Goal: Check status: Check status

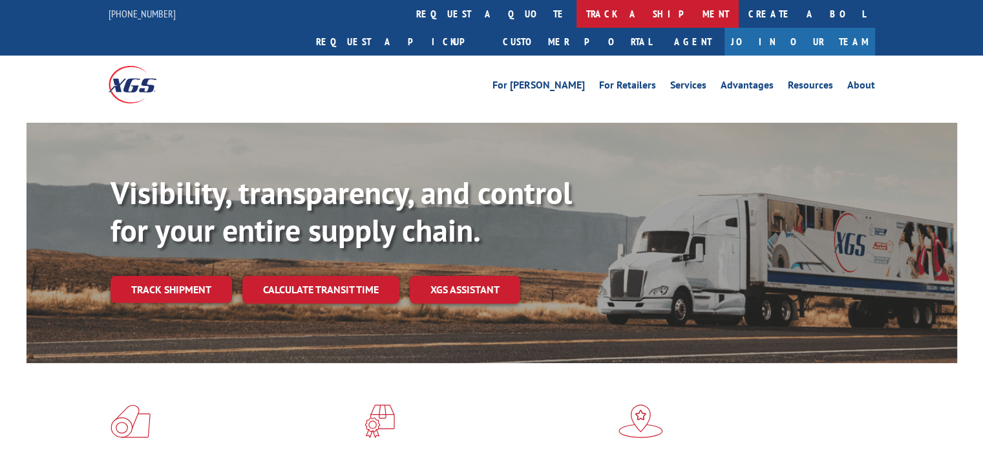
click at [576, 13] on link "track a shipment" at bounding box center [657, 14] width 162 height 28
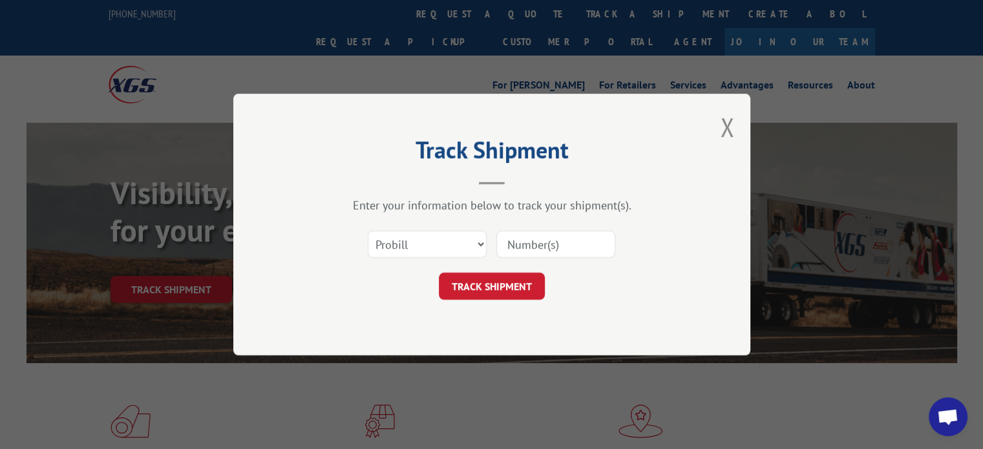
click at [548, 242] on input at bounding box center [555, 244] width 119 height 27
paste input "15347960"
type input "15347960"
click at [508, 297] on button "TRACK SHIPMENT" at bounding box center [492, 286] width 106 height 27
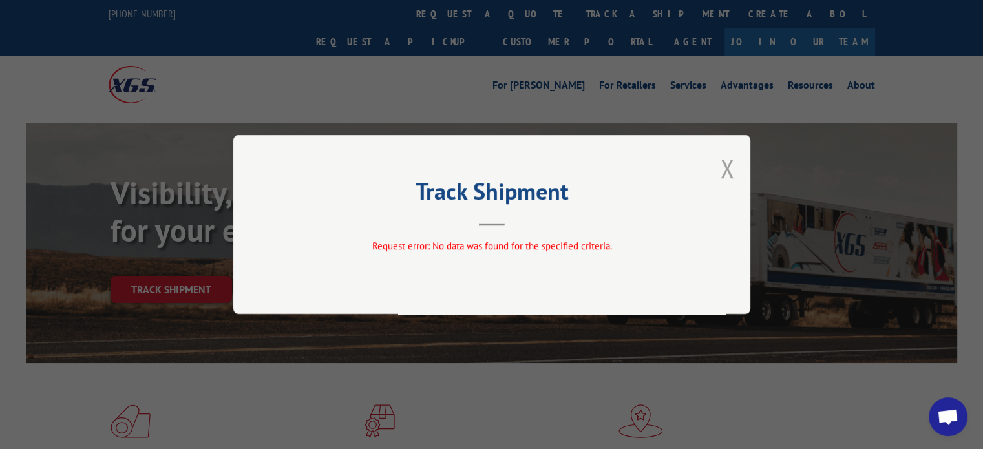
click at [724, 162] on button "Close modal" at bounding box center [727, 168] width 14 height 34
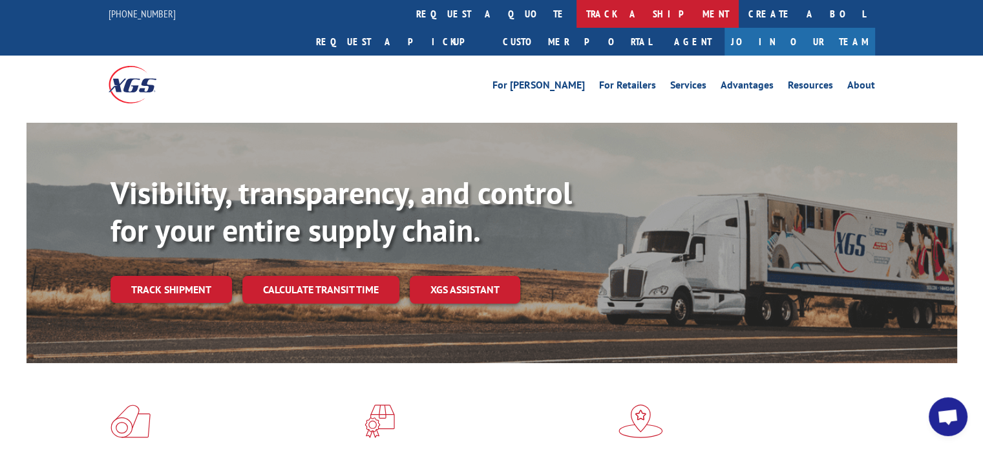
click at [576, 16] on link "track a shipment" at bounding box center [657, 14] width 162 height 28
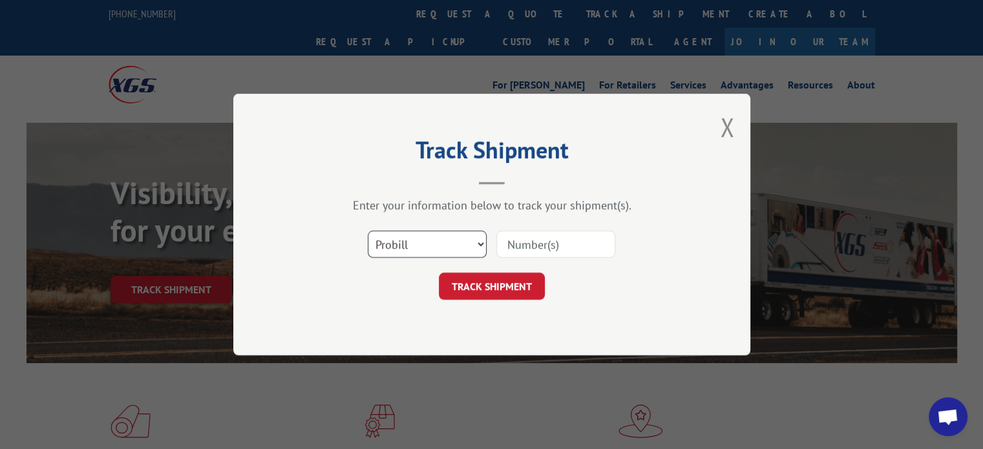
click at [424, 245] on select "Select category... Probill BOL PO" at bounding box center [427, 244] width 119 height 27
select select "bol"
click at [368, 231] on select "Select category... Probill BOL PO" at bounding box center [427, 244] width 119 height 27
click at [529, 242] on input at bounding box center [555, 244] width 119 height 27
paste input "15347960"
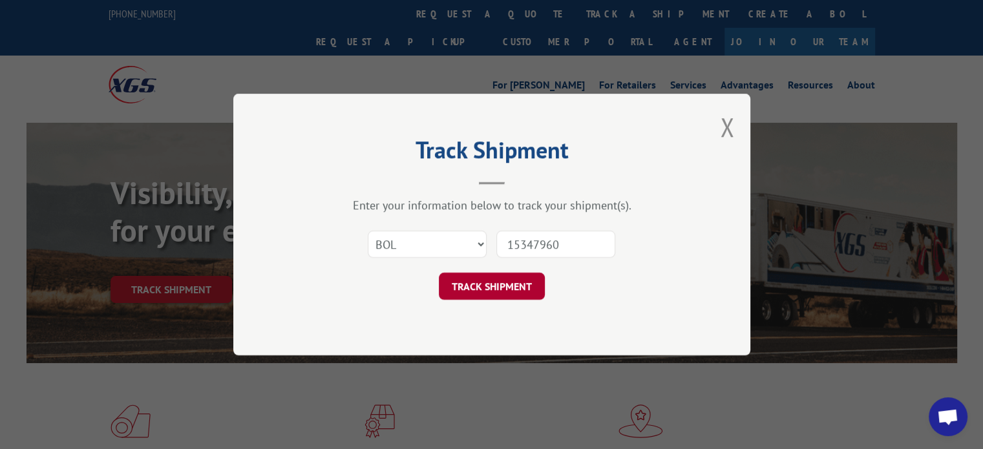
type input "15347960"
click at [506, 282] on button "TRACK SHIPMENT" at bounding box center [492, 286] width 106 height 27
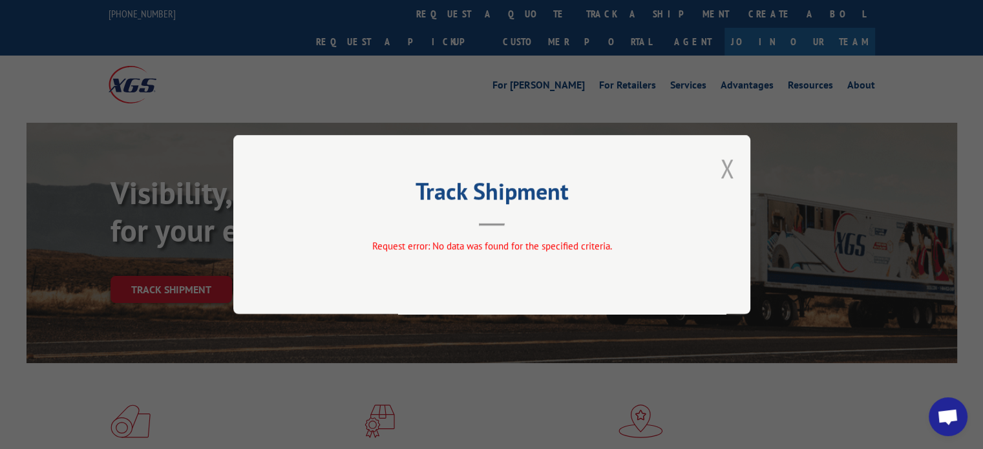
click at [725, 169] on button "Close modal" at bounding box center [727, 168] width 14 height 34
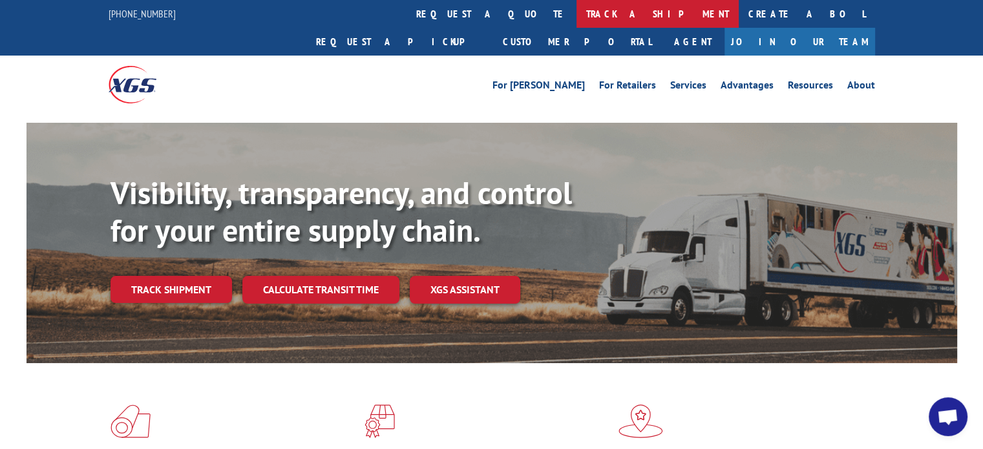
click at [576, 24] on link "track a shipment" at bounding box center [657, 14] width 162 height 28
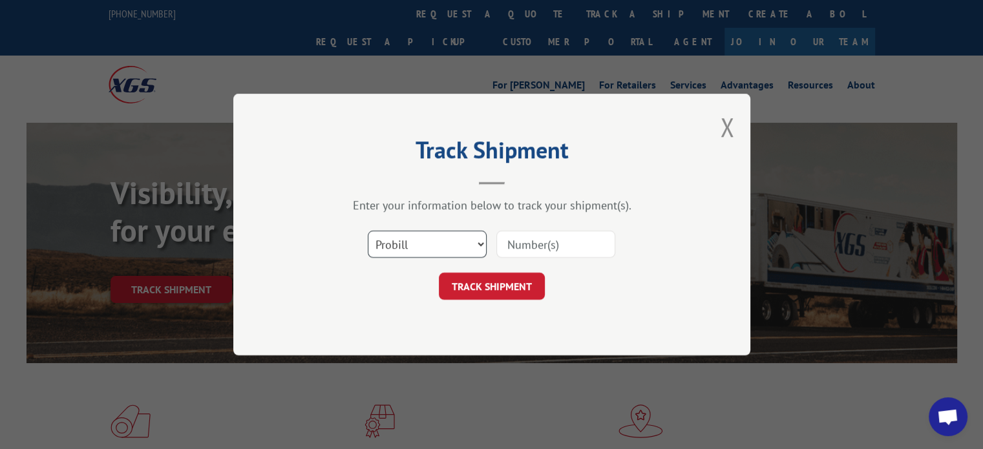
click at [415, 253] on select "Select category... Probill BOL PO" at bounding box center [427, 244] width 119 height 27
select select "po"
click at [368, 231] on select "Select category... Probill BOL PO" at bounding box center [427, 244] width 119 height 27
click at [563, 247] on input at bounding box center [555, 244] width 119 height 27
paste input "15347960"
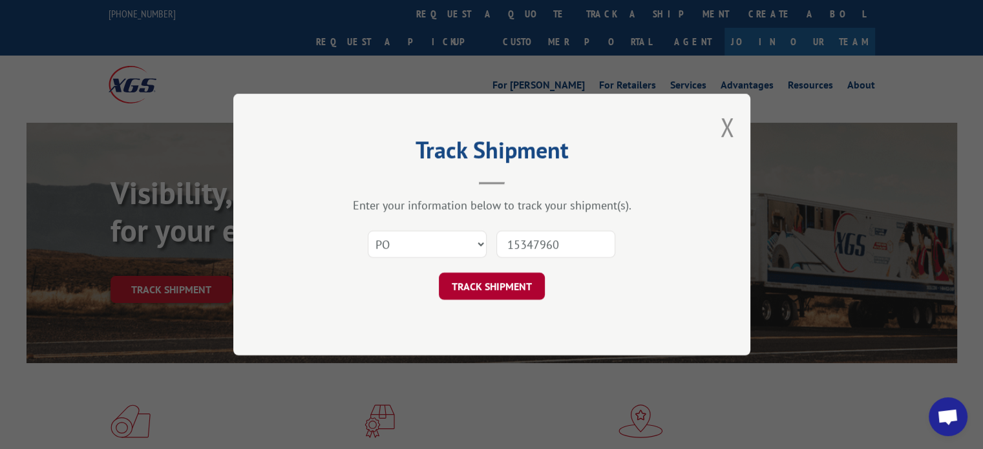
type input "15347960"
click at [506, 282] on button "TRACK SHIPMENT" at bounding box center [492, 286] width 106 height 27
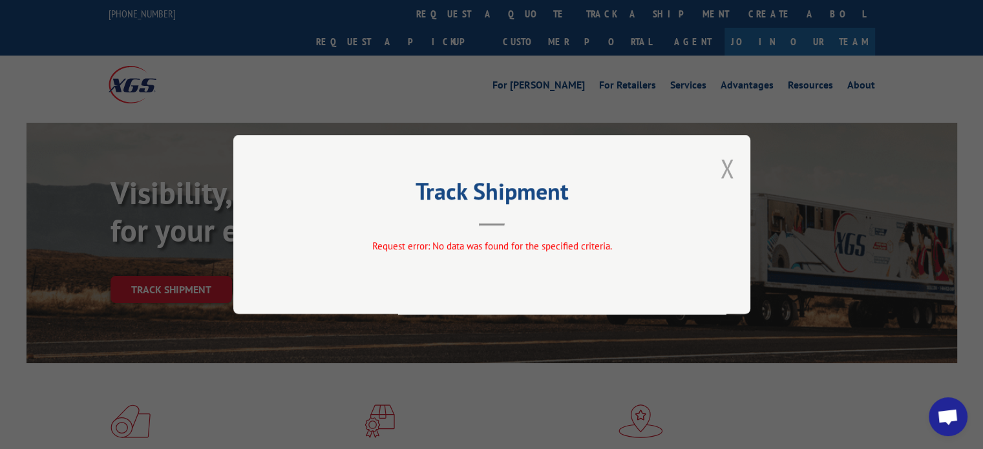
click at [722, 176] on button "Close modal" at bounding box center [727, 168] width 14 height 34
